Goal: Task Accomplishment & Management: Manage account settings

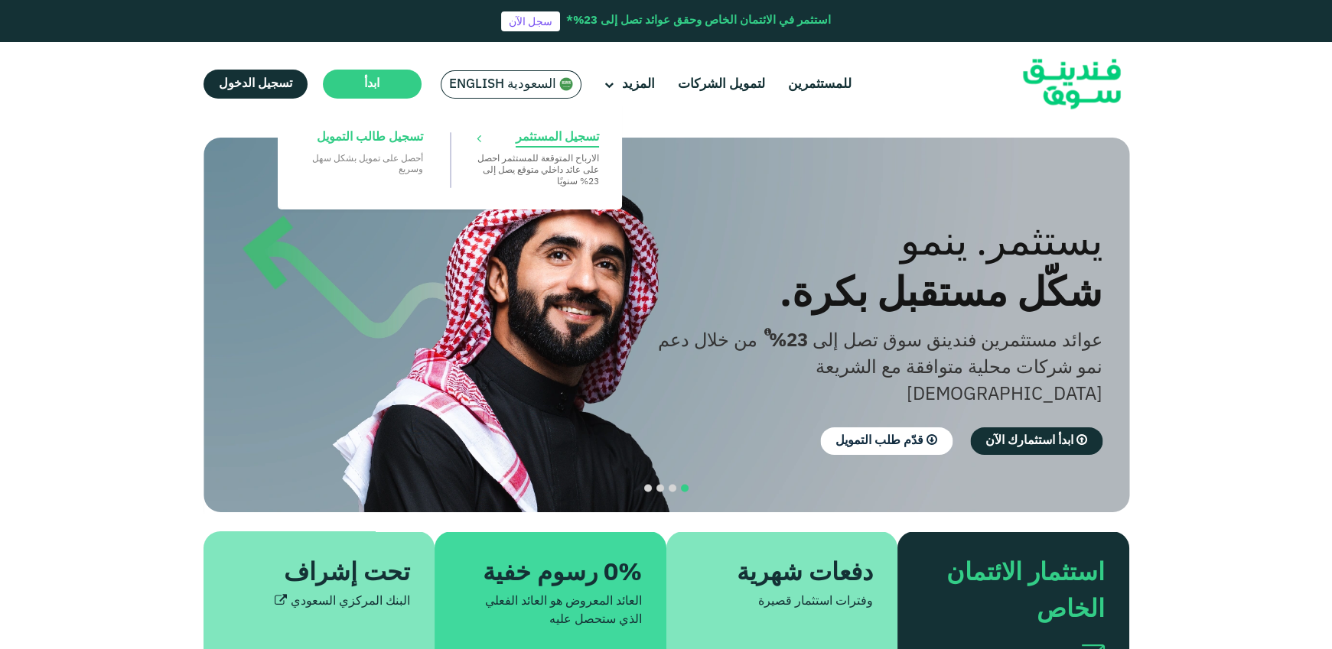
click at [561, 145] on span "تسجيل المستثمر" at bounding box center [557, 137] width 83 height 17
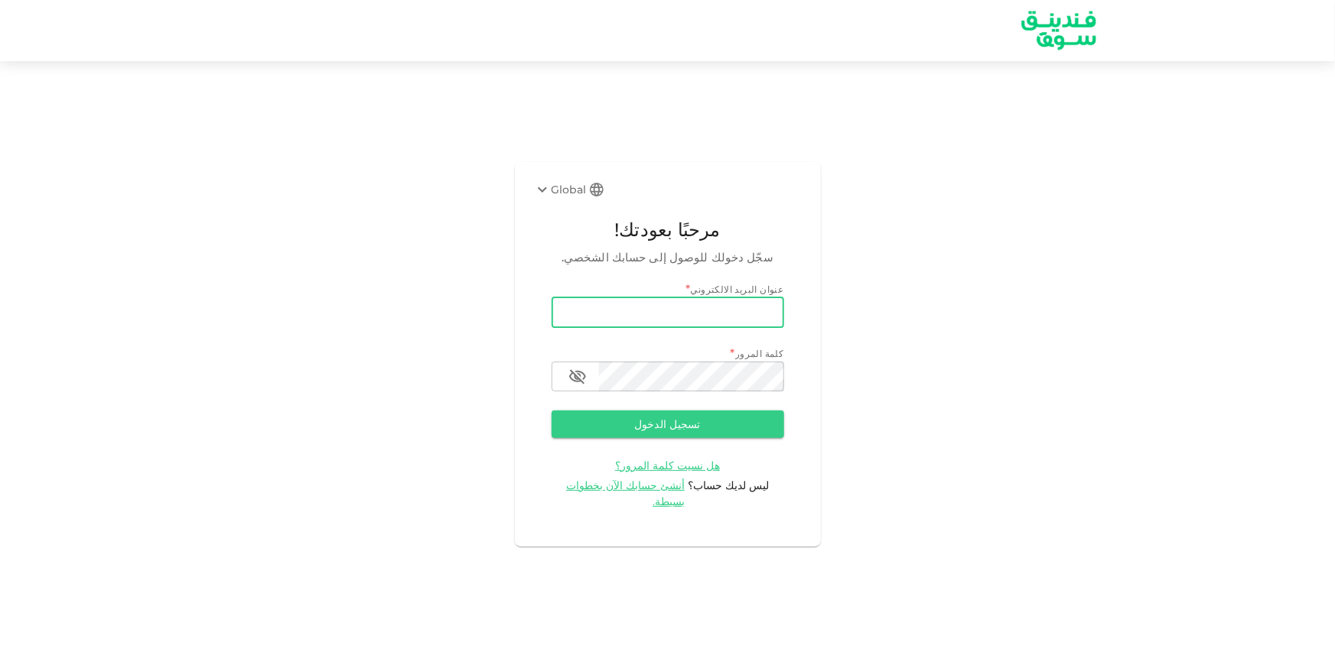
click at [748, 328] on input "email" at bounding box center [667, 313] width 233 height 31
click at [591, 210] on div "Global مرحبًا بعودتك! سجّل دخولك للوصول إلى حسابك الشخصي. عنوان البريد الالكترو…" at bounding box center [668, 354] width 306 height 384
click at [587, 198] on div "Global" at bounding box center [569, 190] width 73 height 18
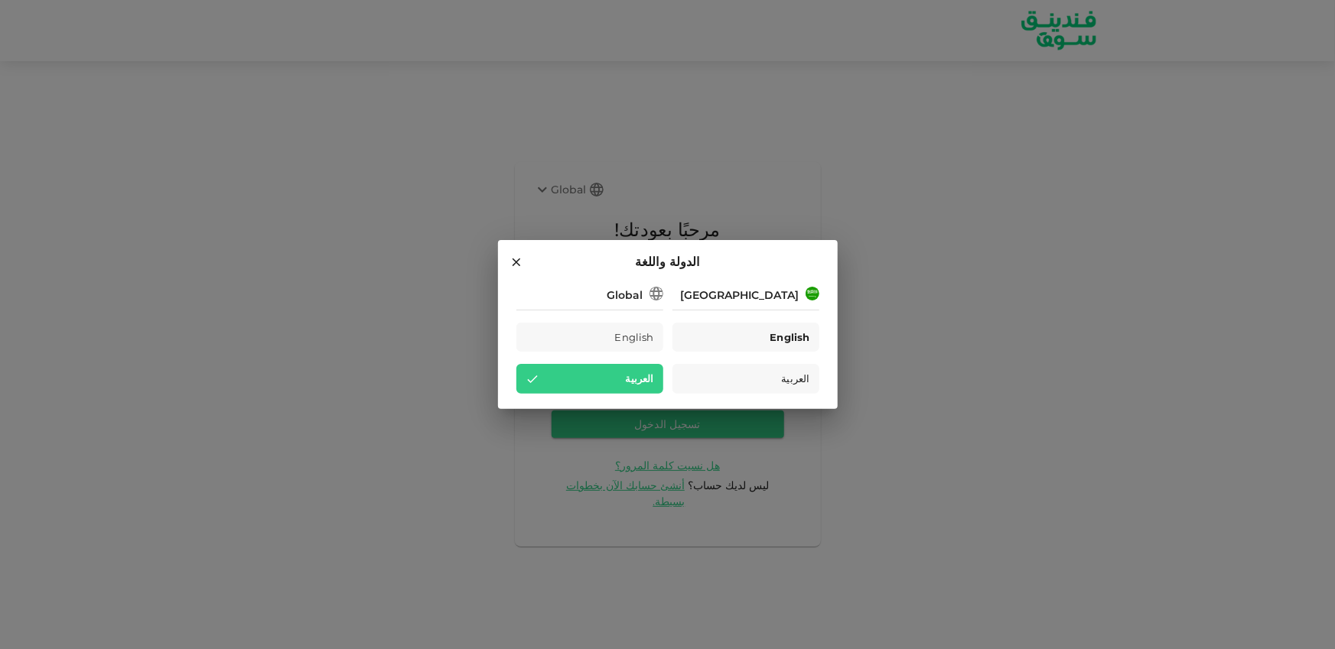
click at [738, 334] on div "English" at bounding box center [745, 338] width 147 height 30
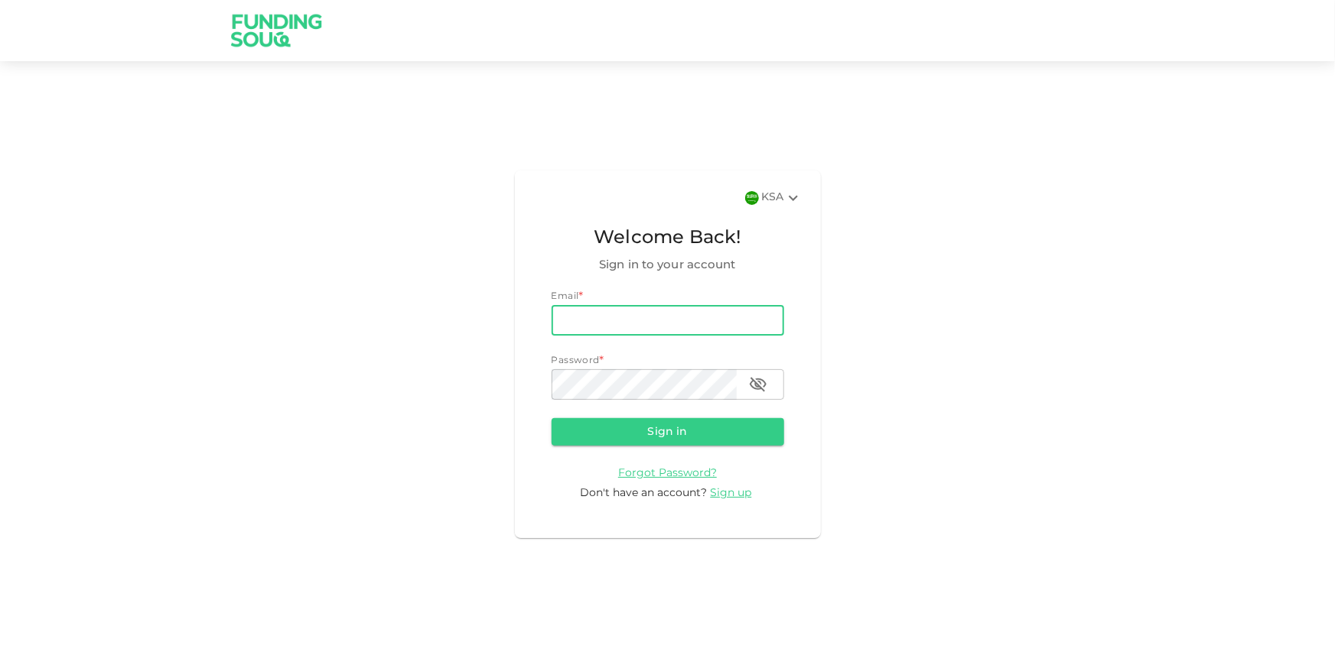
click at [707, 333] on input "email" at bounding box center [667, 320] width 233 height 31
type input "[EMAIL_ADDRESS][DOMAIN_NAME]"
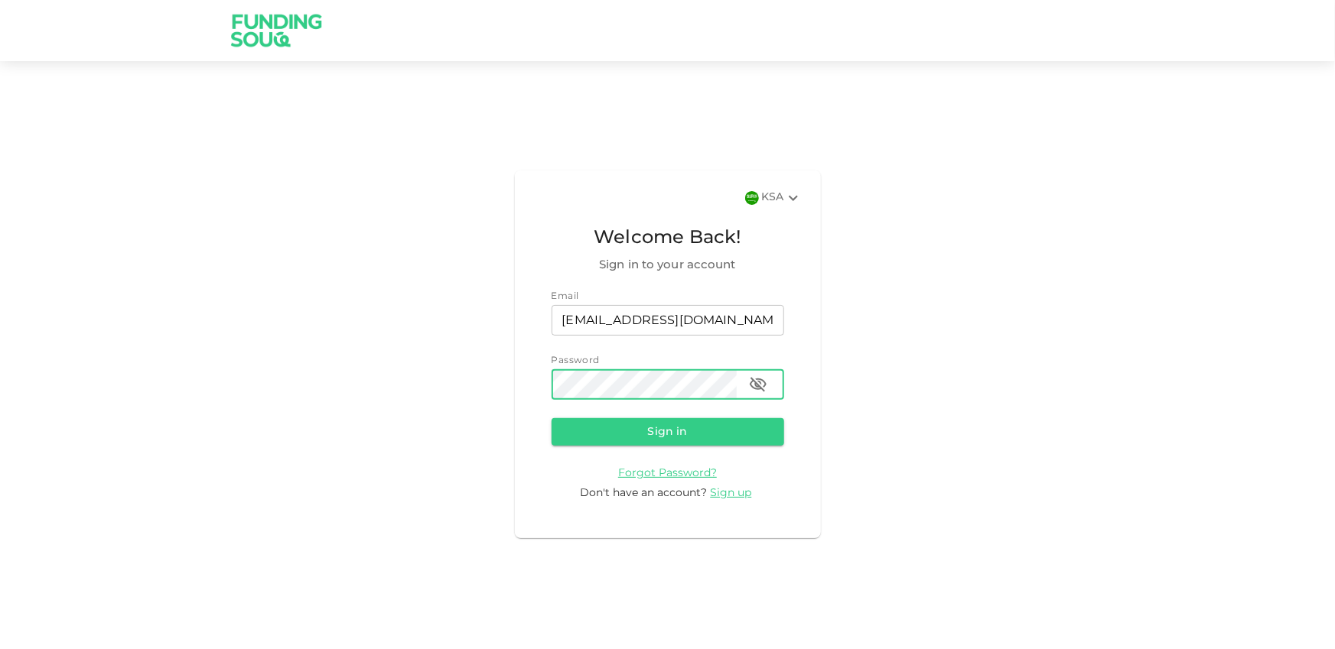
click at [551, 418] on button "Sign in" at bounding box center [667, 432] width 233 height 28
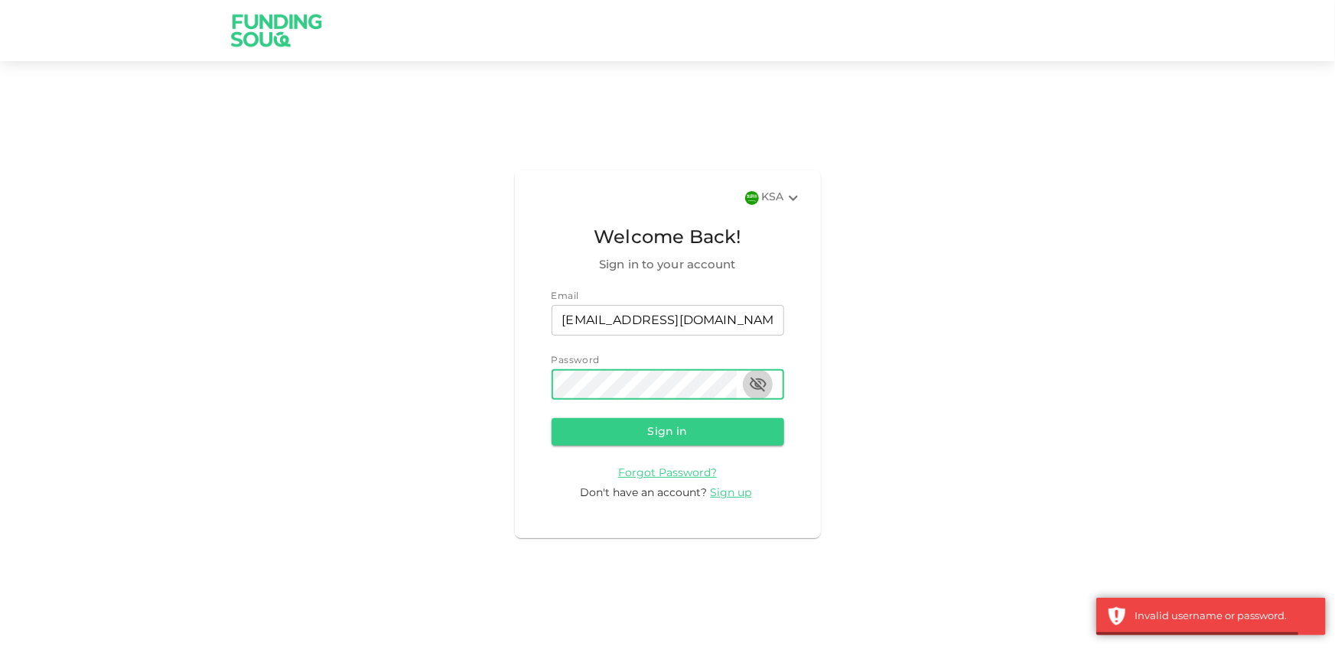
click at [753, 375] on button "button" at bounding box center [758, 384] width 31 height 31
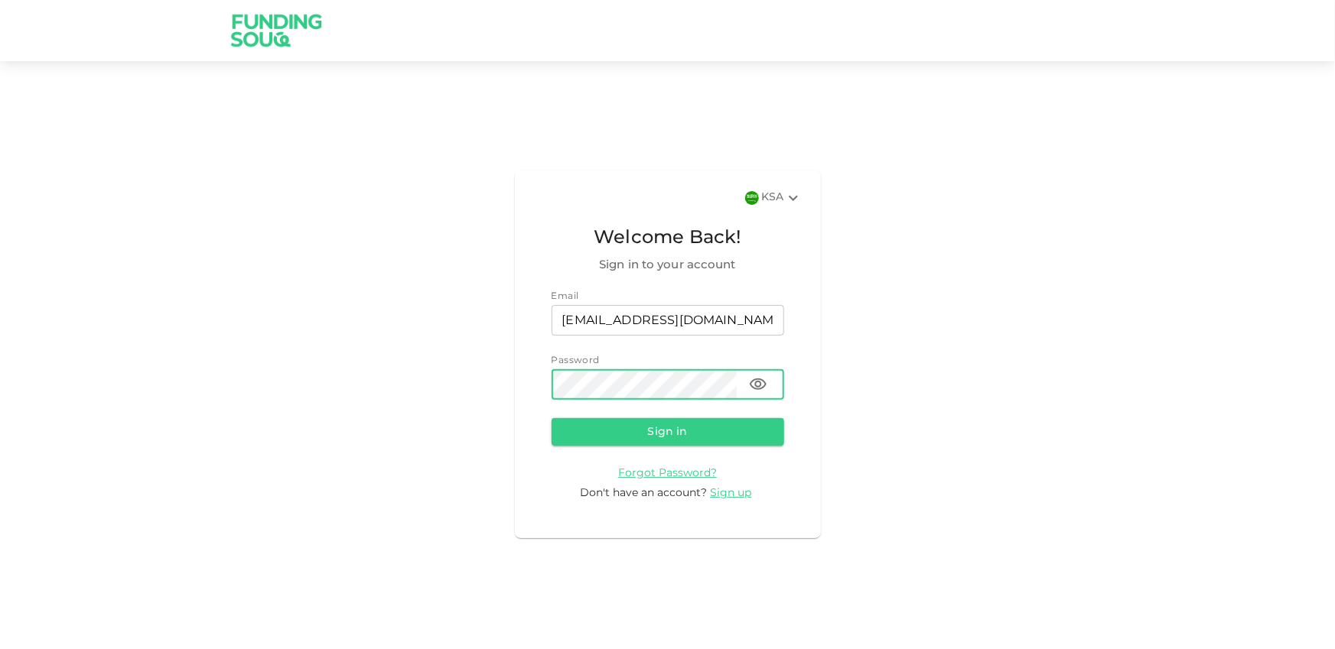
click at [551, 418] on button "Sign in" at bounding box center [667, 432] width 233 height 28
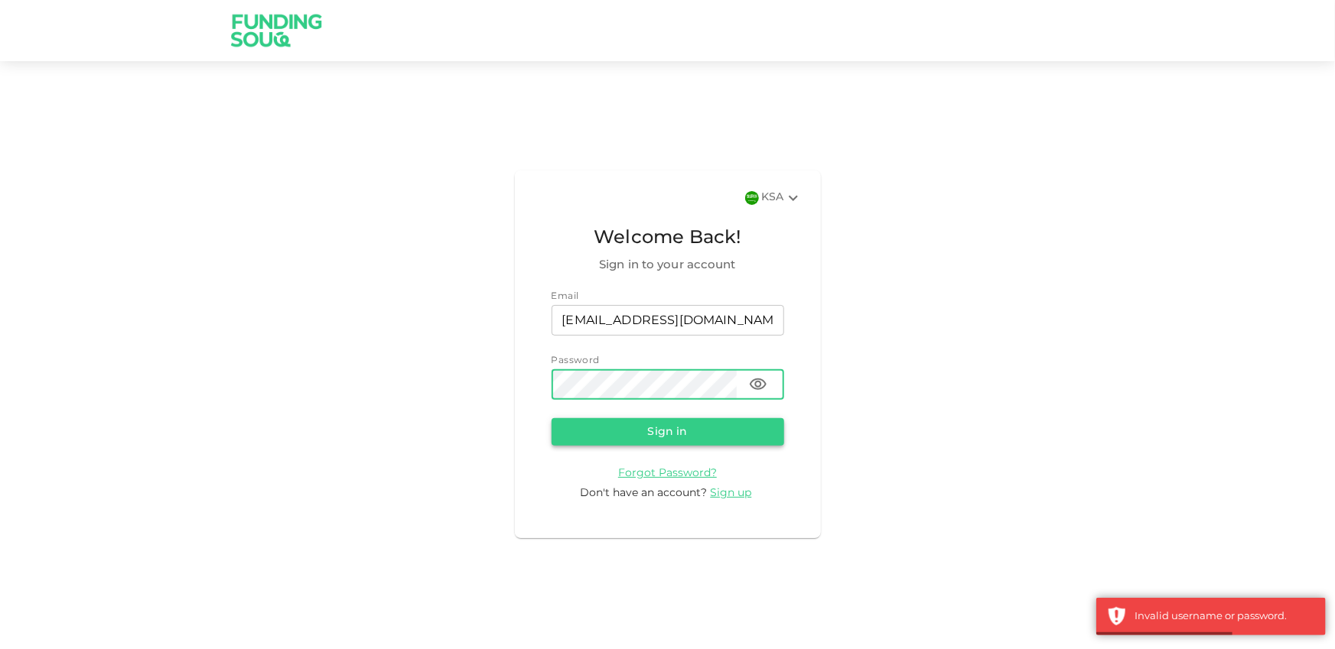
click at [574, 425] on button "Sign in" at bounding box center [667, 432] width 233 height 28
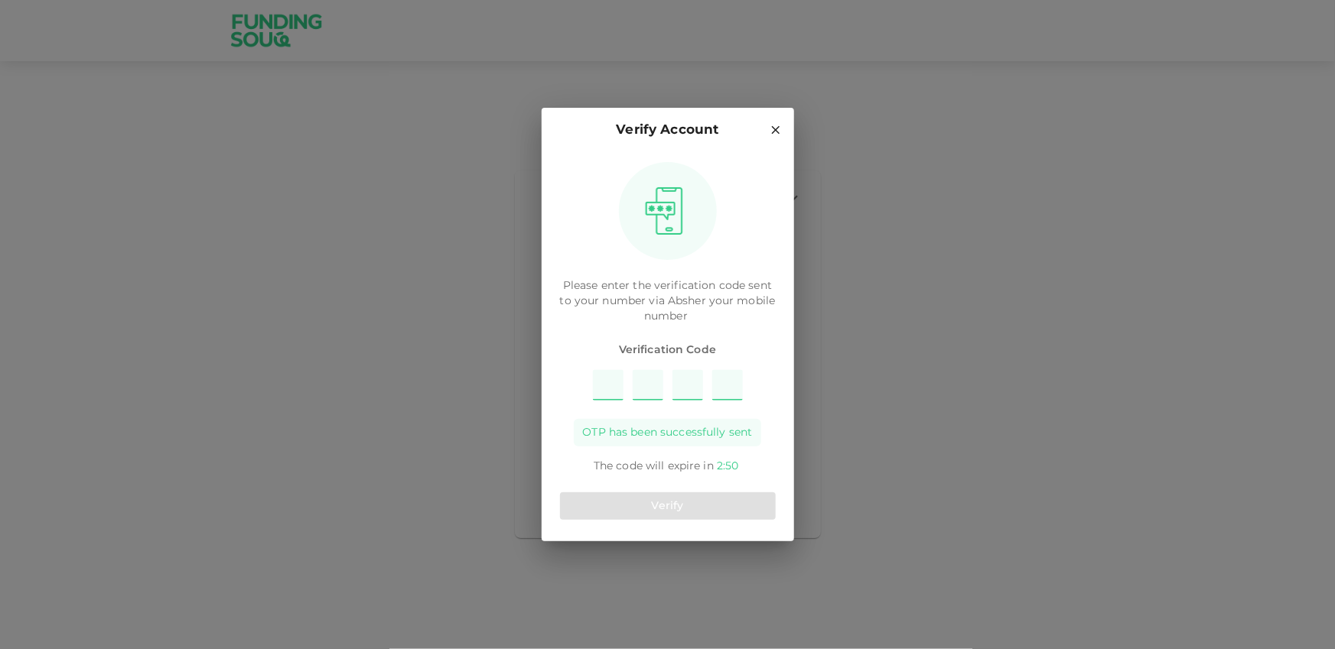
type input "2"
type input "9"
type input "1"
type input "7"
click at [743, 490] on div "Verify" at bounding box center [668, 506] width 216 height 40
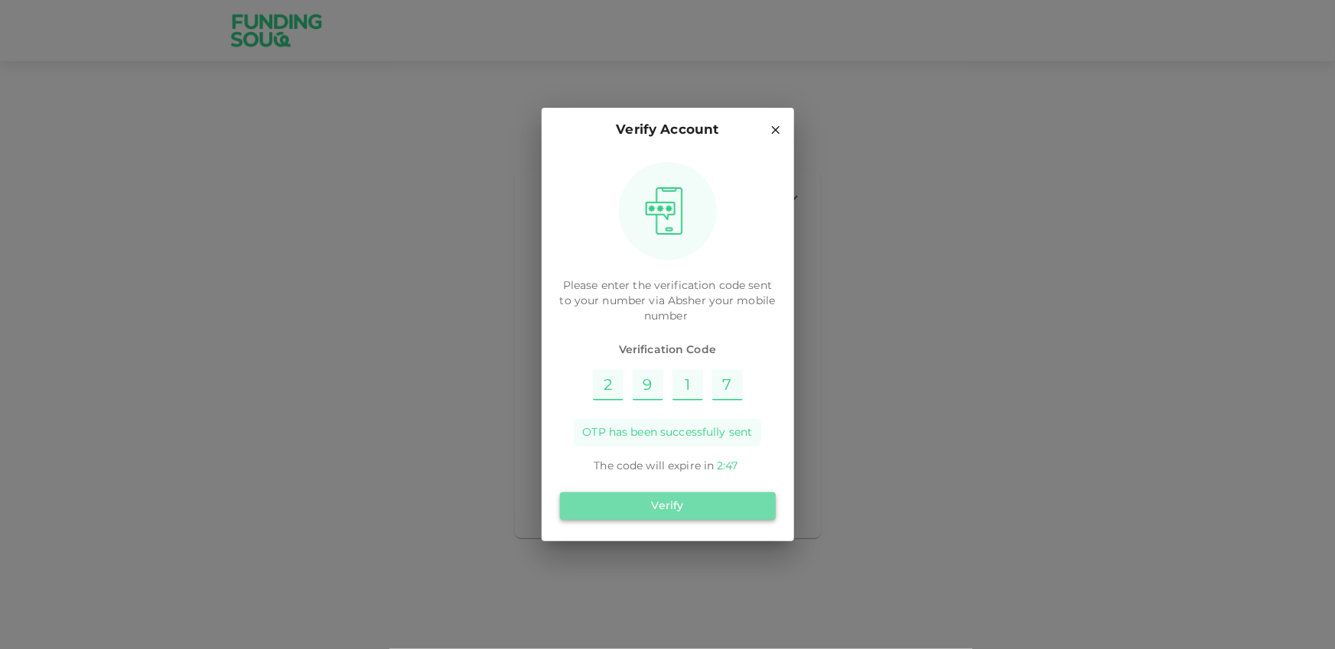
click at [743, 494] on button "Verify" at bounding box center [668, 507] width 216 height 28
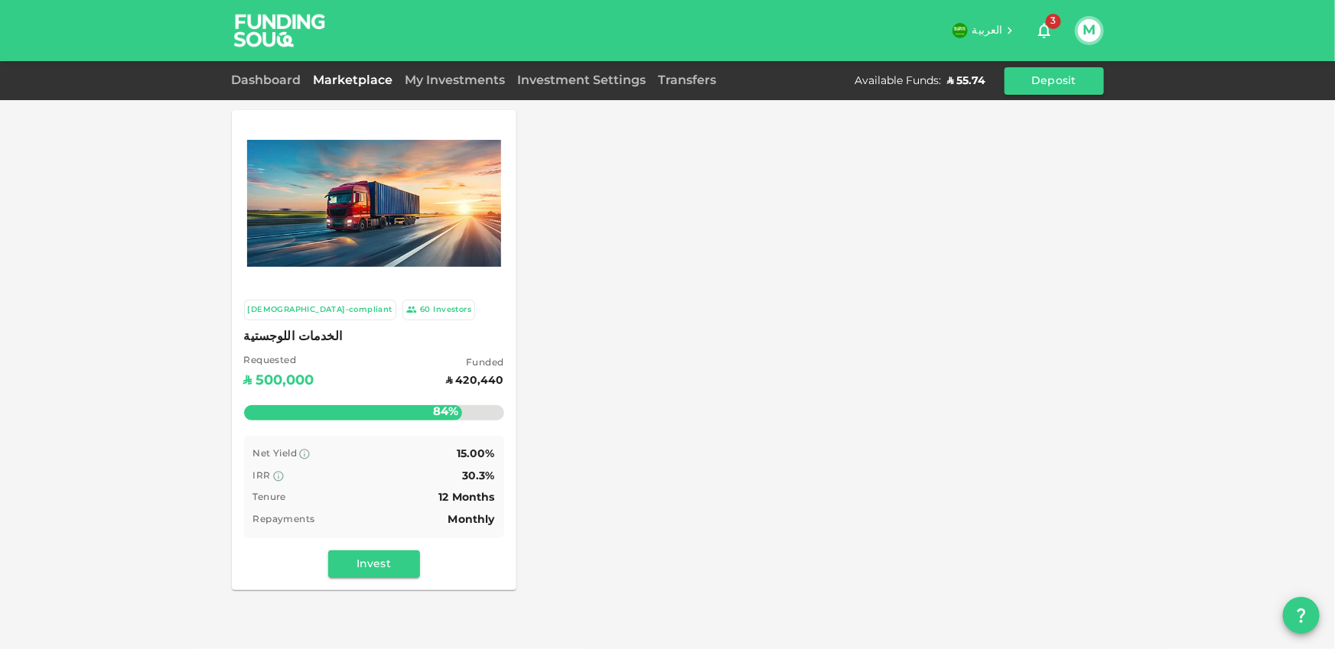
click at [684, 87] on div "Transfers" at bounding box center [687, 81] width 70 height 18
click at [684, 83] on link "Transfers" at bounding box center [687, 80] width 70 height 11
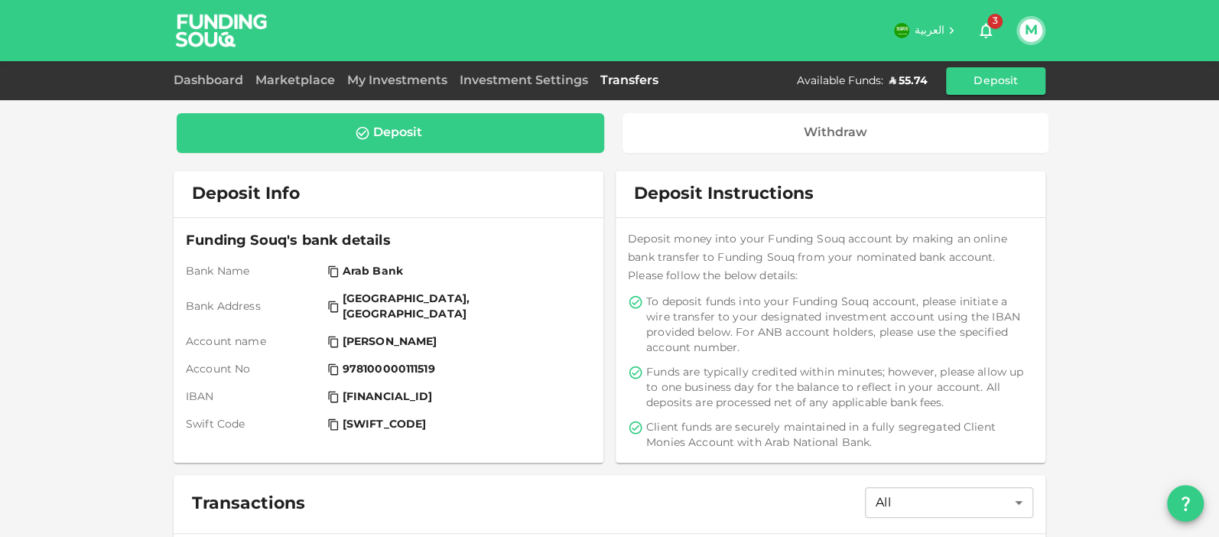
click at [330, 275] on icon at bounding box center [333, 271] width 12 height 12
